Goal: Use online tool/utility: Utilize a website feature to perform a specific function

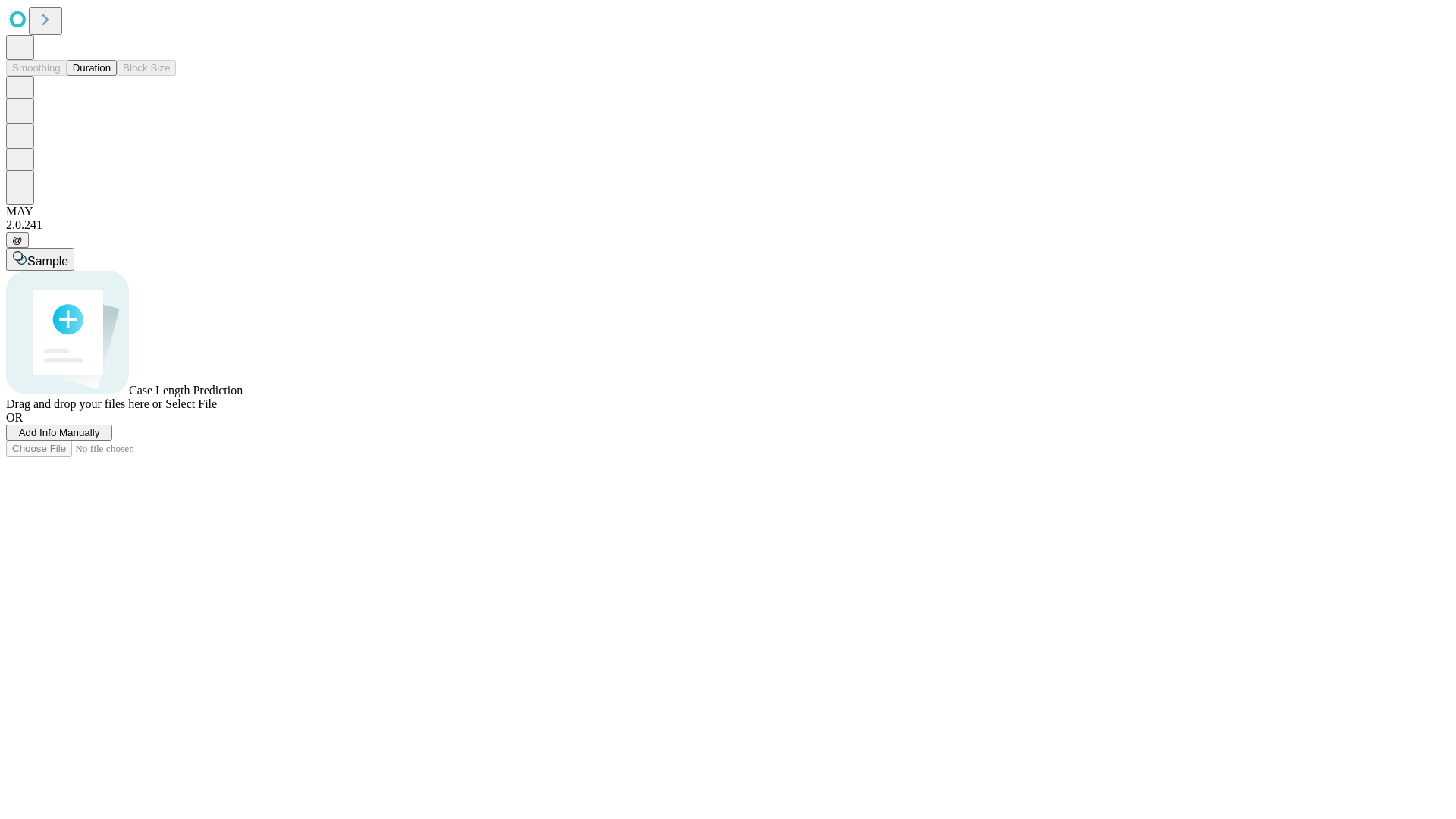
click at [111, 76] on button "Duration" at bounding box center [92, 68] width 50 height 16
click at [100, 438] on span "Add Info Manually" at bounding box center [59, 433] width 81 height 11
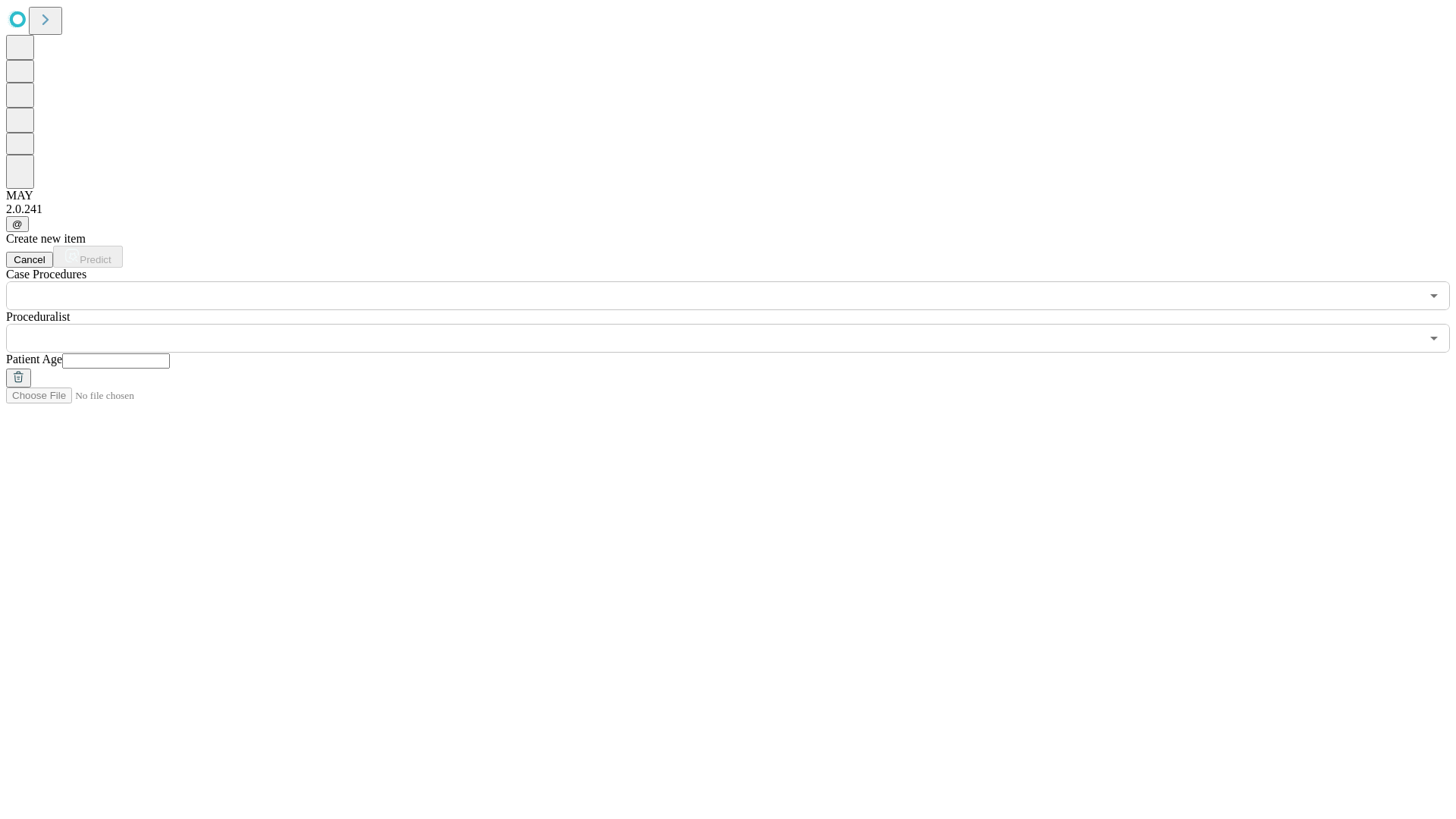
click at [170, 353] on input "text" at bounding box center [116, 360] width 108 height 15
type input "**"
click at [739, 324] on input "text" at bounding box center [712, 339] width 1414 height 29
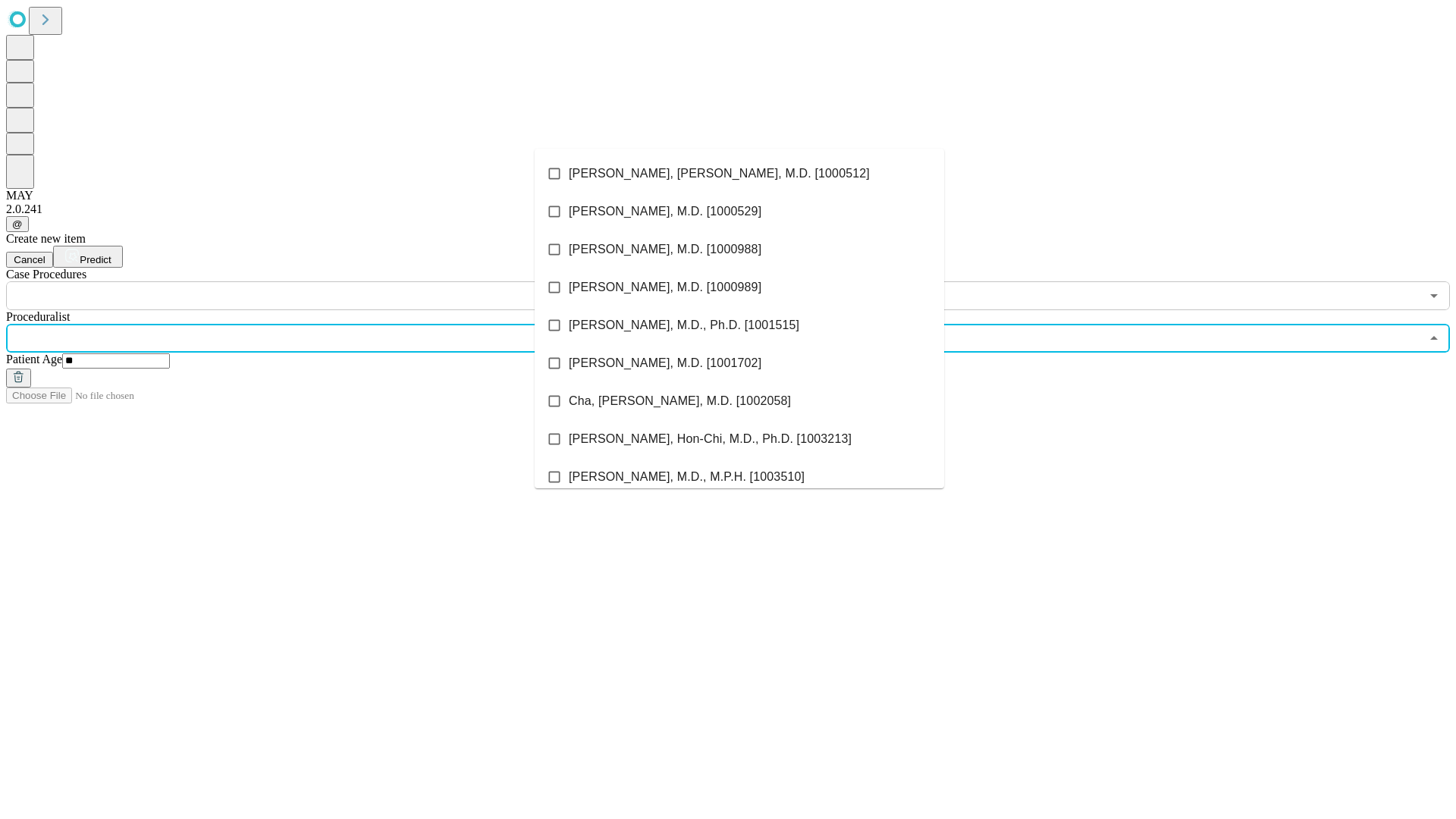
click at [739, 173] on li "[PERSON_NAME], [PERSON_NAME], M.D. [1000512]" at bounding box center [739, 173] width 409 height 38
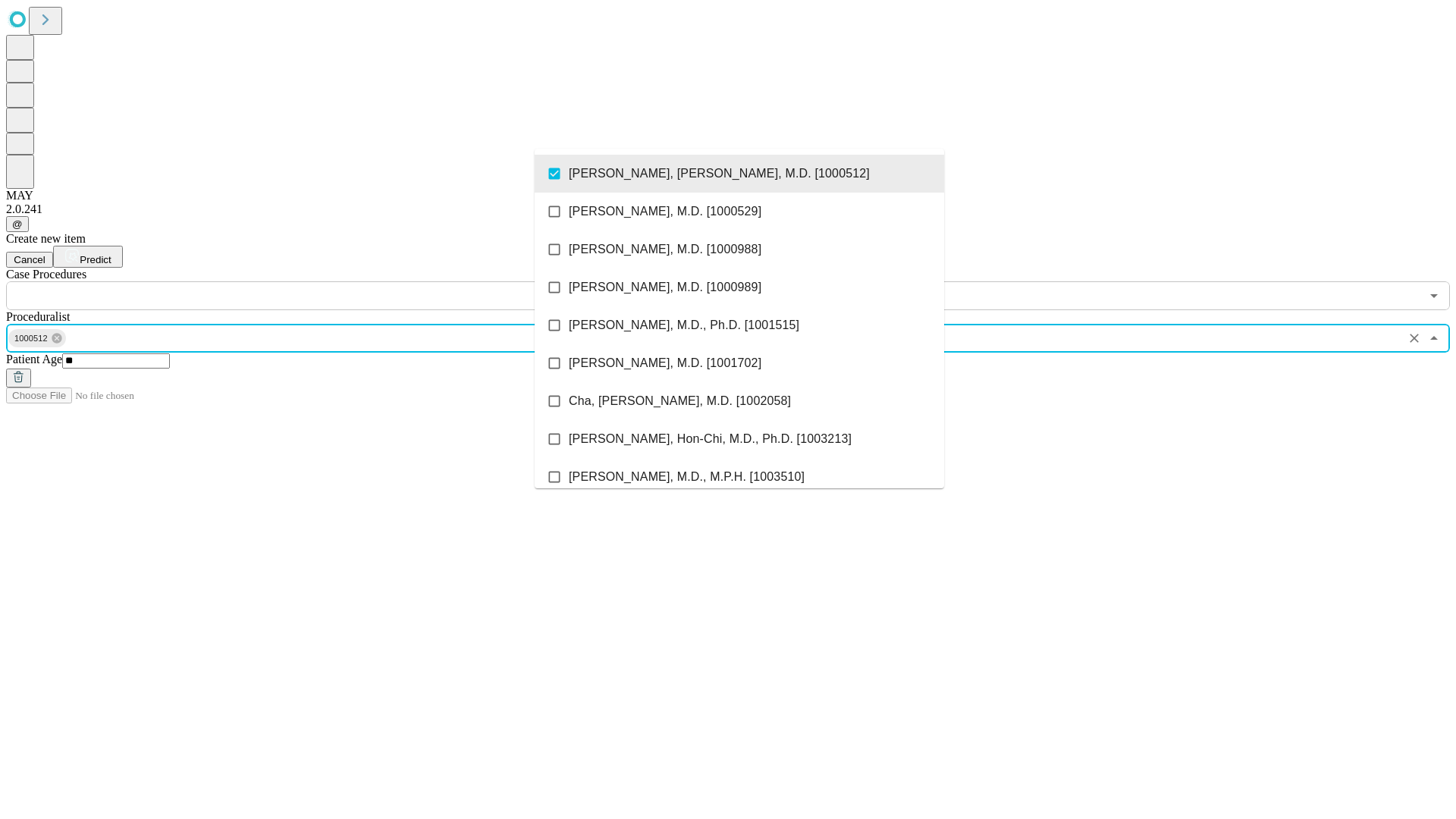
click at [318, 281] on input "text" at bounding box center [712, 296] width 1414 height 29
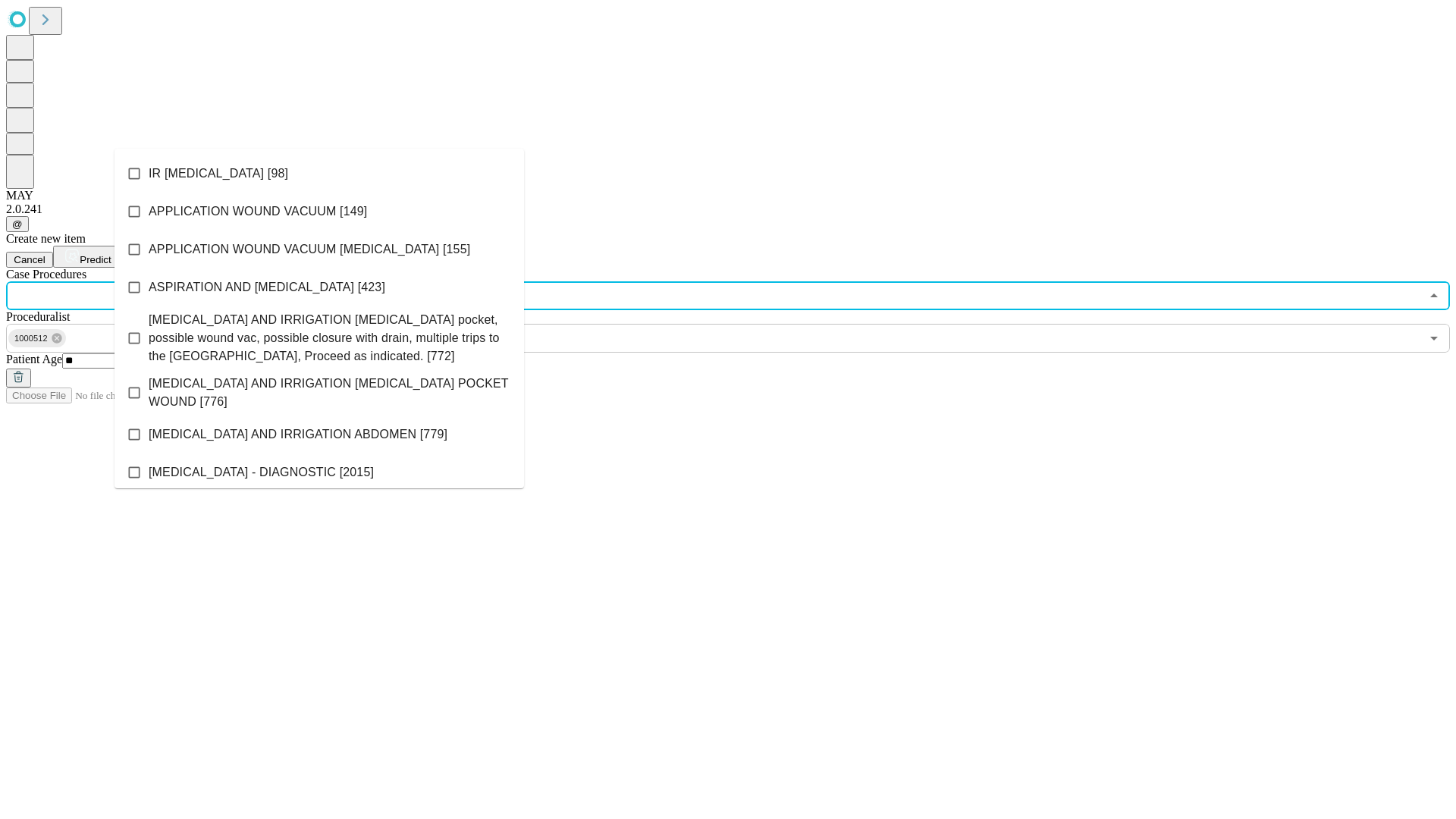
click at [319, 173] on li "IR [MEDICAL_DATA] [98]" at bounding box center [318, 173] width 409 height 38
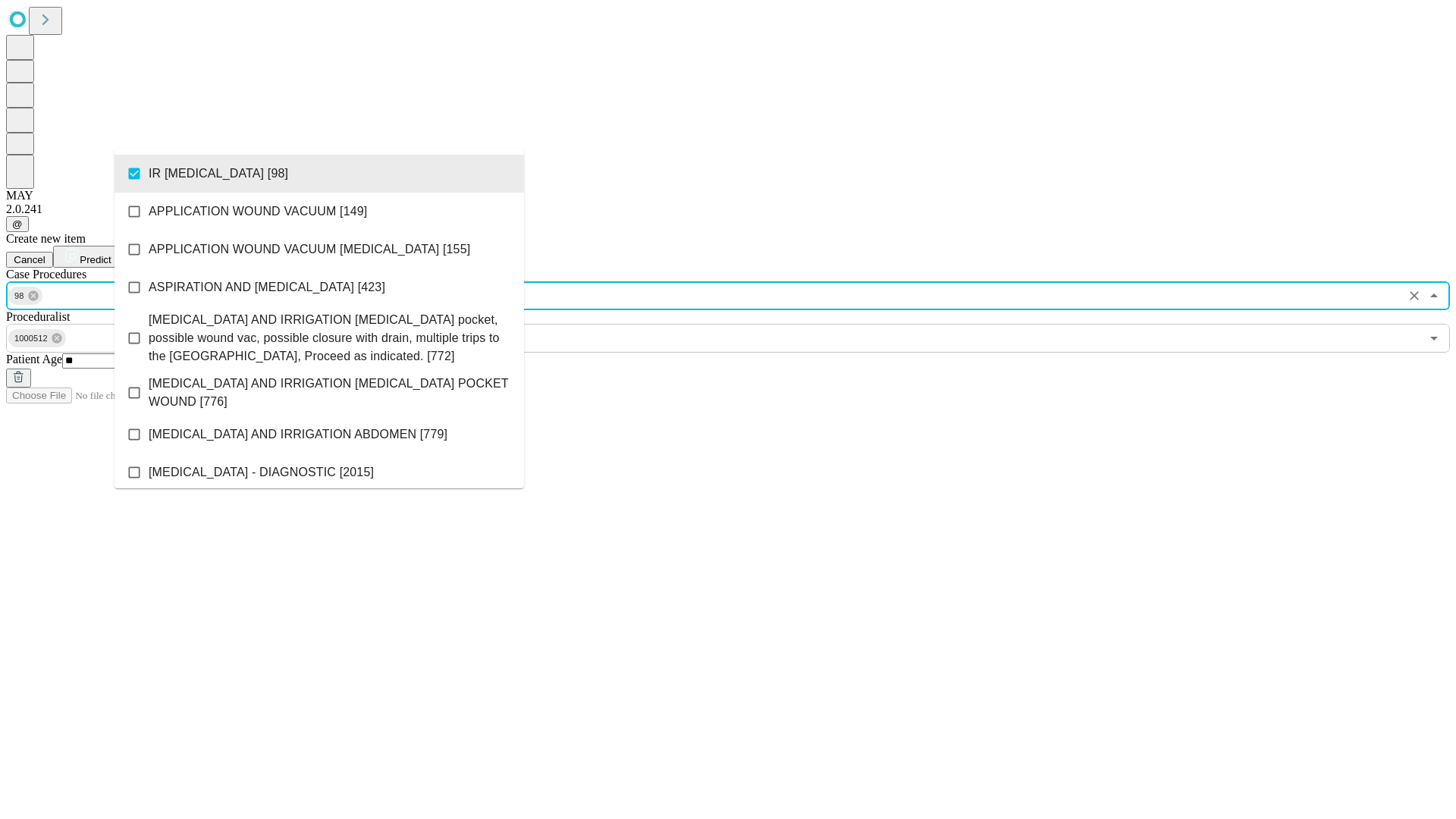
click at [111, 254] on span "Predict" at bounding box center [95, 260] width 31 height 11
